Goal: Information Seeking & Learning: Learn about a topic

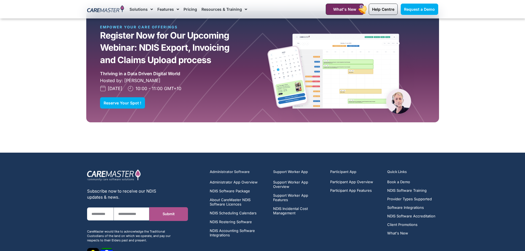
scroll to position [1579, 0]
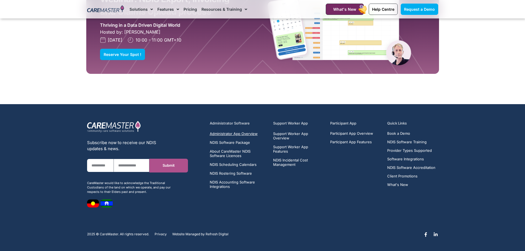
click at [239, 132] on span "Administrator App Overview" at bounding box center [234, 133] width 48 height 4
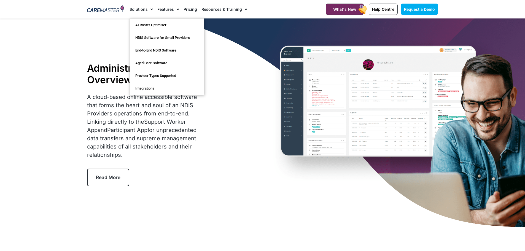
click at [139, 8] on link "Solutions" at bounding box center [140, 9] width 23 height 18
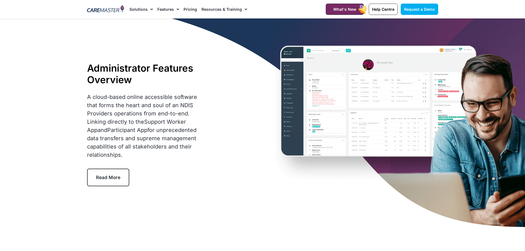
click at [192, 8] on link "Pricing" at bounding box center [189, 9] width 13 height 18
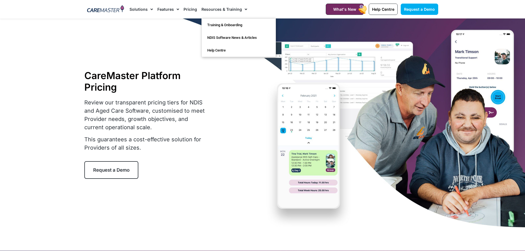
click at [112, 11] on img at bounding box center [105, 9] width 37 height 8
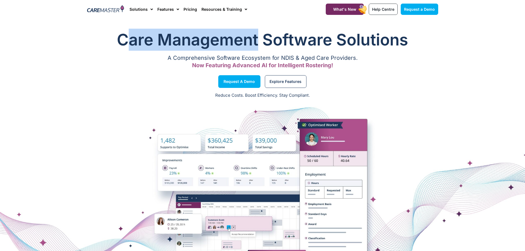
click at [259, 43] on h1 "Care Management Software Solutions" at bounding box center [262, 40] width 351 height 22
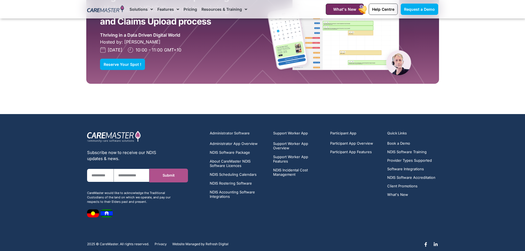
scroll to position [1572, 0]
